Goal: Task Accomplishment & Management: Complete application form

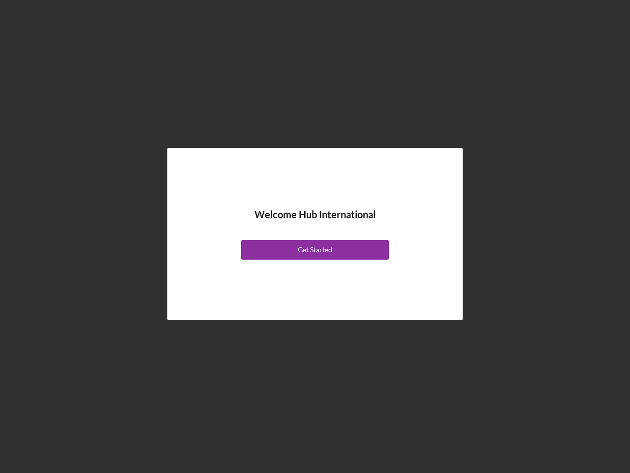
click at [315, 236] on div "Welcome Hub International Get Started" at bounding box center [315, 233] width 246 height 123
click at [315, 250] on div "Get Started" at bounding box center [315, 250] width 34 height 20
